Goal: Task Accomplishment & Management: Complete application form

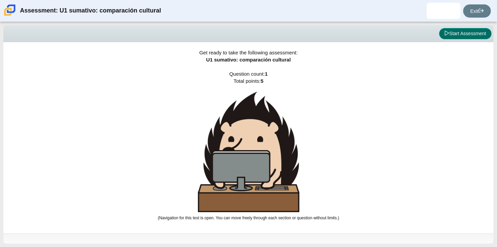
click at [458, 36] on button "Start Assessment" at bounding box center [465, 34] width 52 height 12
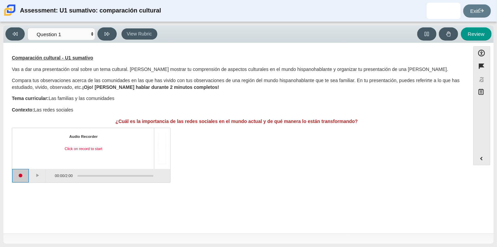
click at [21, 171] on button "Start recording" at bounding box center [20, 176] width 17 height 14
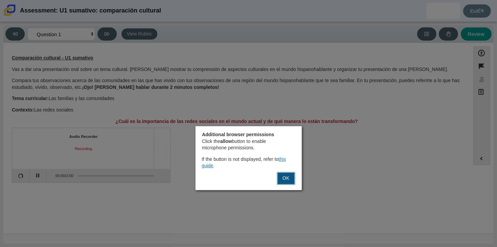
click at [284, 177] on button "OK" at bounding box center [286, 178] width 18 height 13
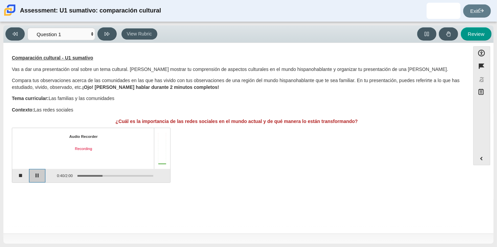
click at [38, 176] on button "Pause" at bounding box center [37, 176] width 17 height 14
click at [38, 176] on button "Continue recording" at bounding box center [37, 176] width 17 height 14
click at [38, 176] on button "Pause" at bounding box center [37, 176] width 17 height 14
click at [38, 176] on button "Continue recording" at bounding box center [37, 176] width 17 height 14
click at [38, 176] on button "Pause" at bounding box center [37, 176] width 17 height 14
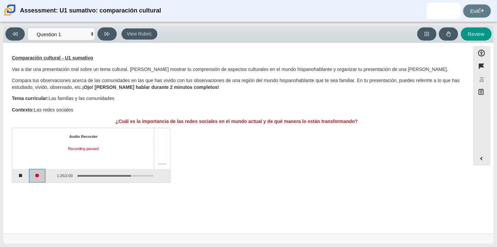
click at [38, 176] on button "Continue recording" at bounding box center [37, 176] width 17 height 14
click at [38, 176] on button "Pause" at bounding box center [37, 176] width 17 height 14
click at [38, 176] on button "Continue recording" at bounding box center [37, 176] width 17 height 14
click at [38, 176] on button "Pause" at bounding box center [37, 176] width 17 height 14
click at [107, 39] on button at bounding box center [106, 33] width 19 height 13
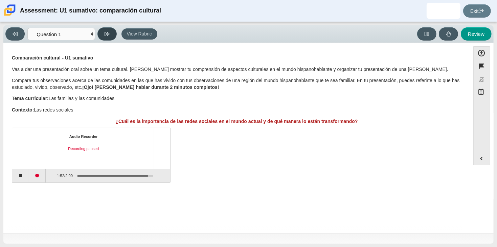
select select "review"
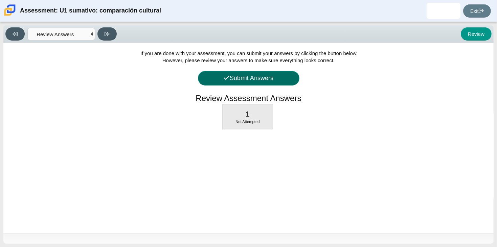
click at [213, 80] on button "Submit Answers" at bounding box center [249, 78] width 102 height 15
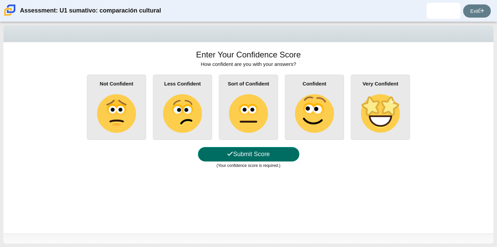
click at [275, 159] on button "Submit Score" at bounding box center [249, 154] width 102 height 15
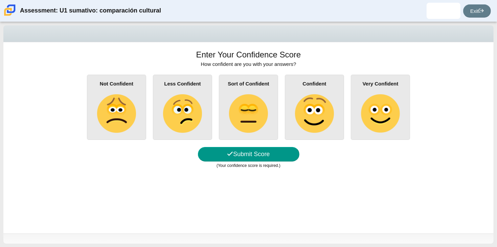
click at [340, 62] on div "Enter Your Confidence Score How confident are you with your answers? Not Confid…" at bounding box center [248, 138] width 490 height 192
click at [380, 108] on img at bounding box center [380, 113] width 39 height 39
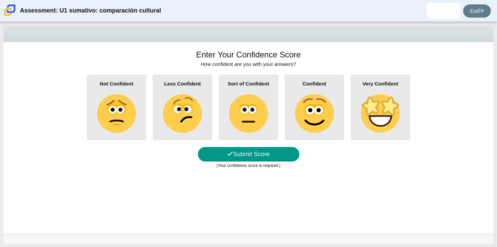
click at [0, 0] on input "Very Confident" at bounding box center [0, 0] width 0 height 0
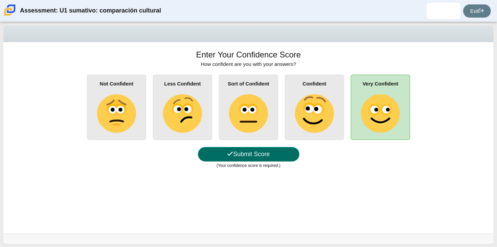
click at [259, 150] on button "Submit Score" at bounding box center [249, 154] width 102 height 15
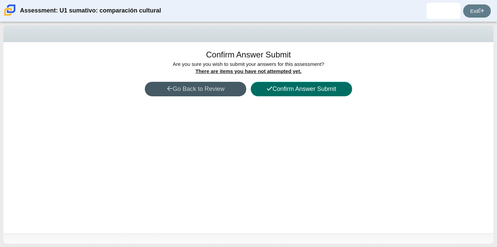
click at [253, 88] on button "Confirm Answer Submit" at bounding box center [302, 89] width 102 height 15
